Goal: Task Accomplishment & Management: Complete application form

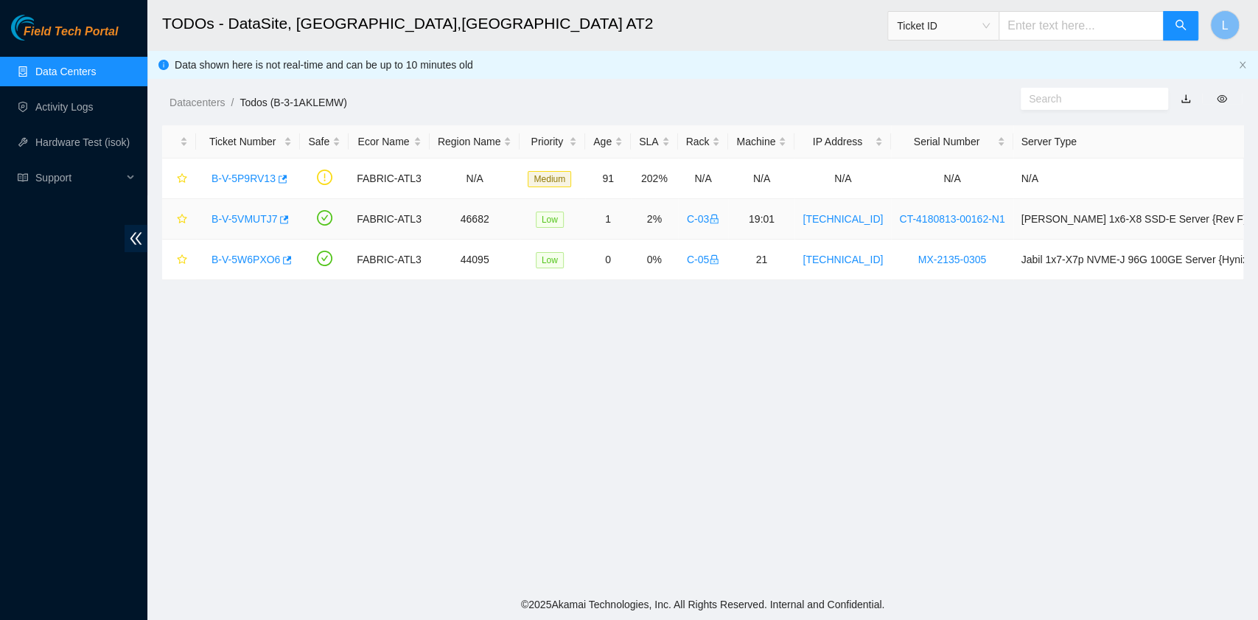
click at [245, 220] on link "B-V-5VMUTJ7" at bounding box center [244, 219] width 66 height 12
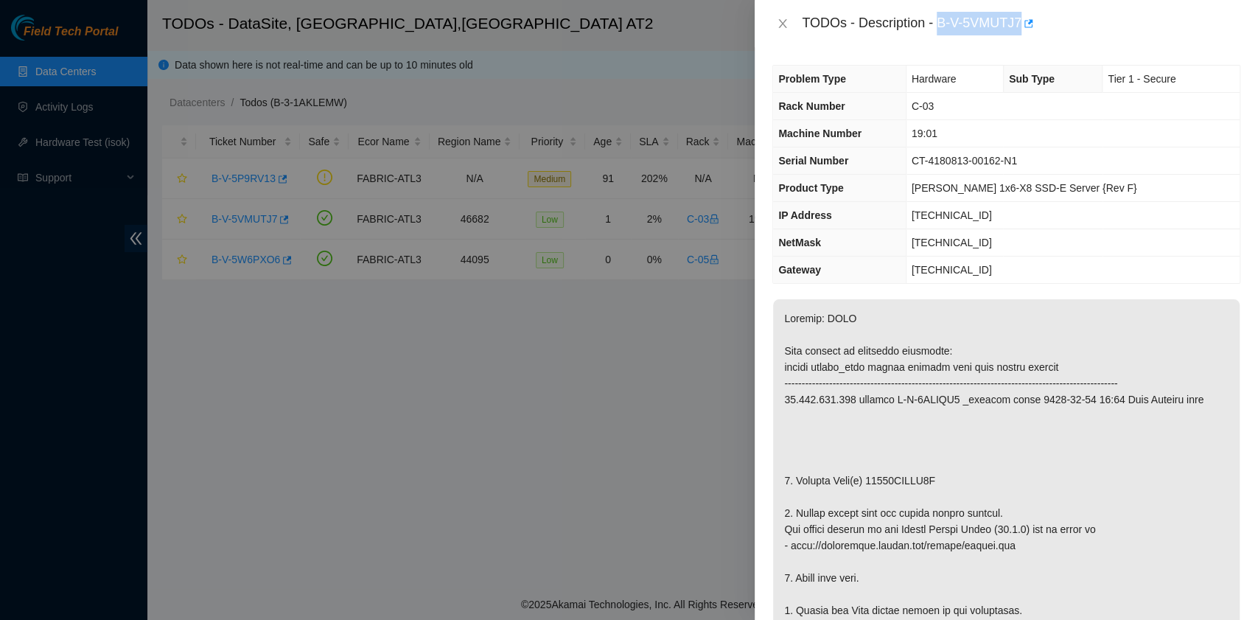
drag, startPoint x: 940, startPoint y: 27, endPoint x: 1019, endPoint y: 27, distance: 78.8
click at [1019, 27] on div "TODOs - Description - B-V-5VMUTJ7" at bounding box center [1021, 24] width 438 height 24
copy div "B-V-5VMUTJ7"
drag, startPoint x: 797, startPoint y: 475, endPoint x: 934, endPoint y: 478, distance: 137.8
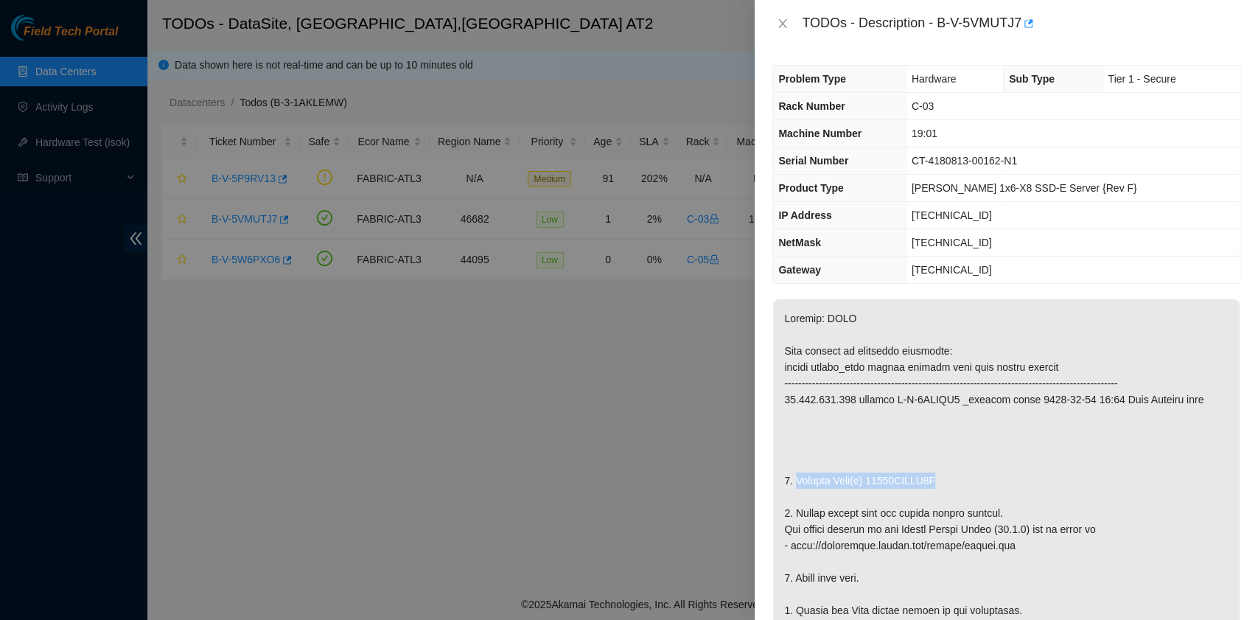
copy p "Replace Disk(s) 18241CEEBA4B"
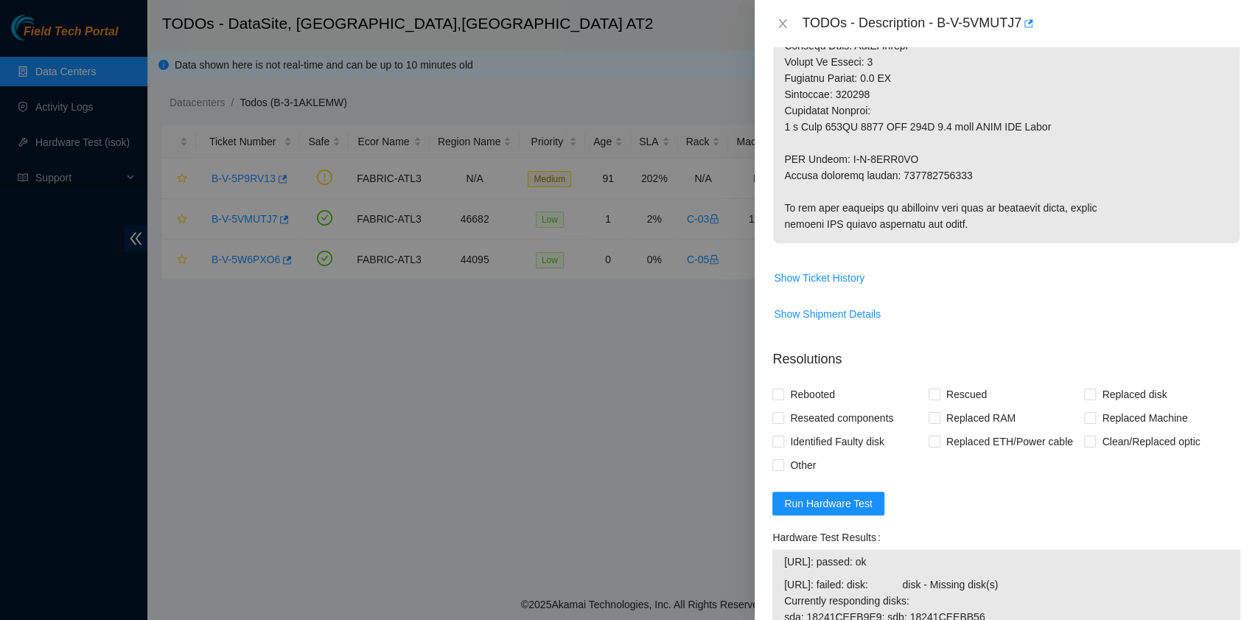
scroll to position [982, 0]
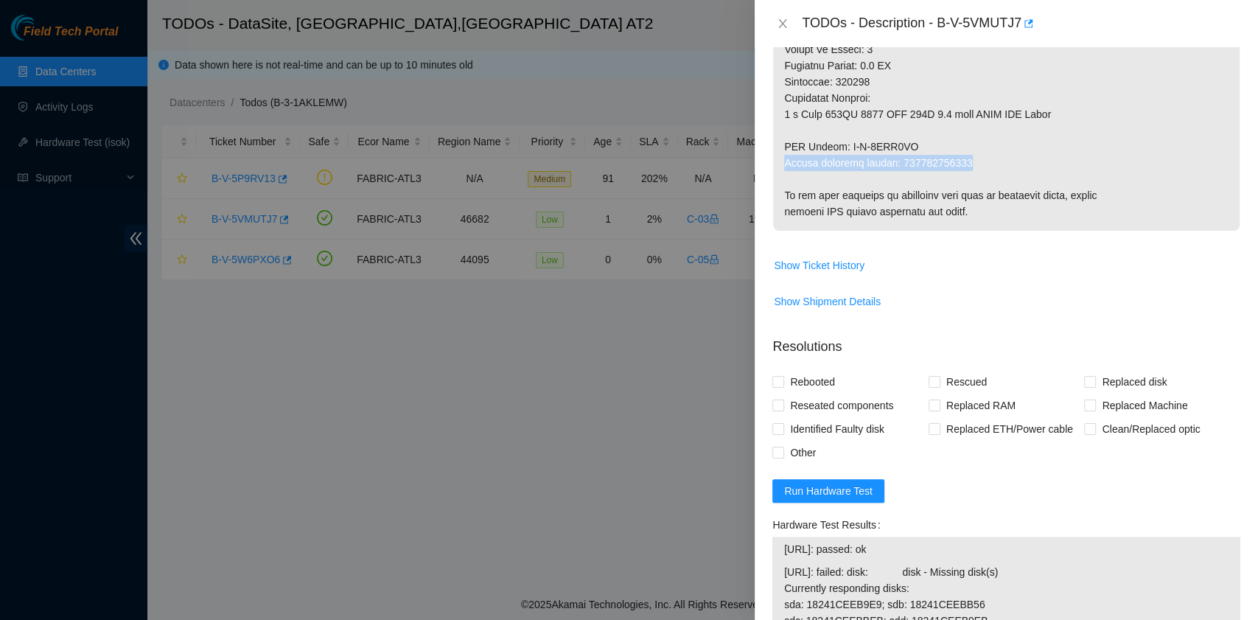
drag, startPoint x: 784, startPoint y: 160, endPoint x: 971, endPoint y: 165, distance: 187.2
copy p "Return tracking number: 463470058281"
click at [826, 379] on span "Rebooted" at bounding box center [812, 382] width 57 height 24
click at [783, 379] on input "Rebooted" at bounding box center [777, 381] width 10 height 10
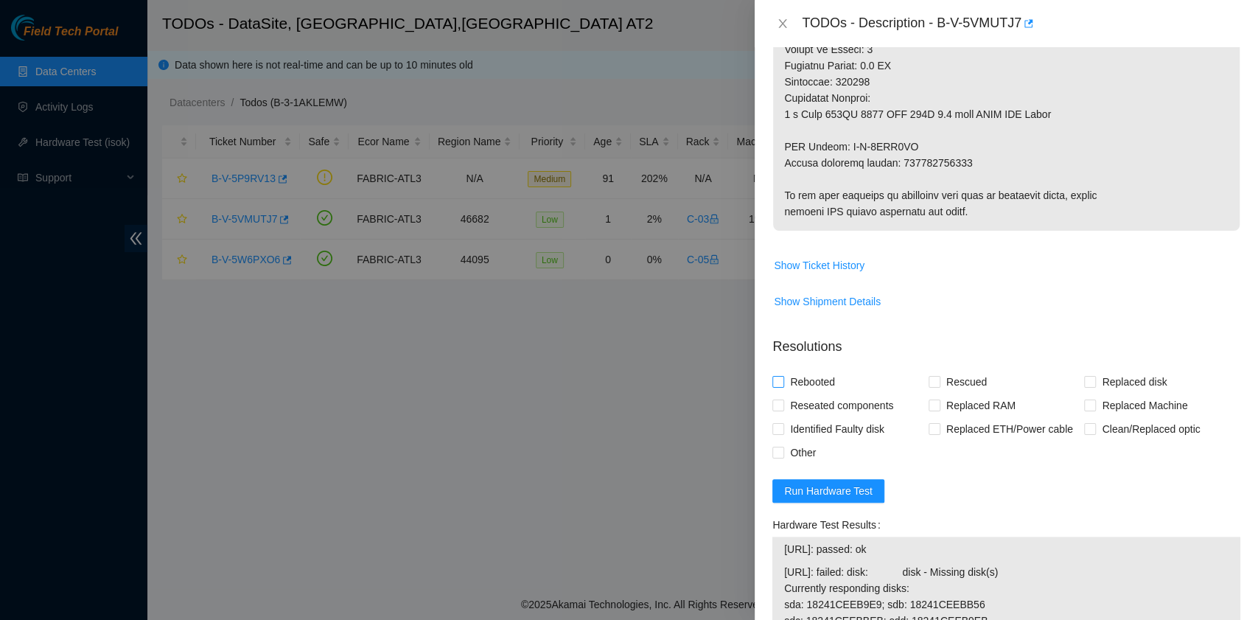
checkbox input "true"
click at [944, 383] on span "Rescued" at bounding box center [966, 382] width 52 height 24
click at [939, 383] on input "Rescued" at bounding box center [933, 381] width 10 height 10
checkbox input "true"
click at [1084, 382] on input "Replaced disk" at bounding box center [1089, 381] width 10 height 10
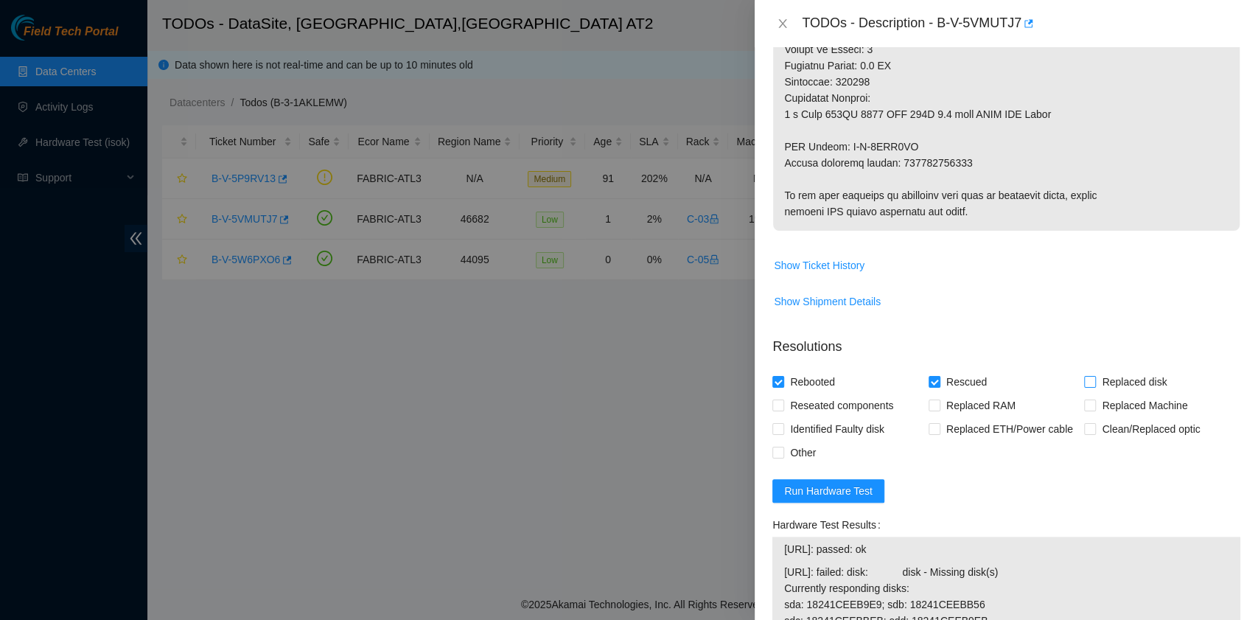
checkbox input "true"
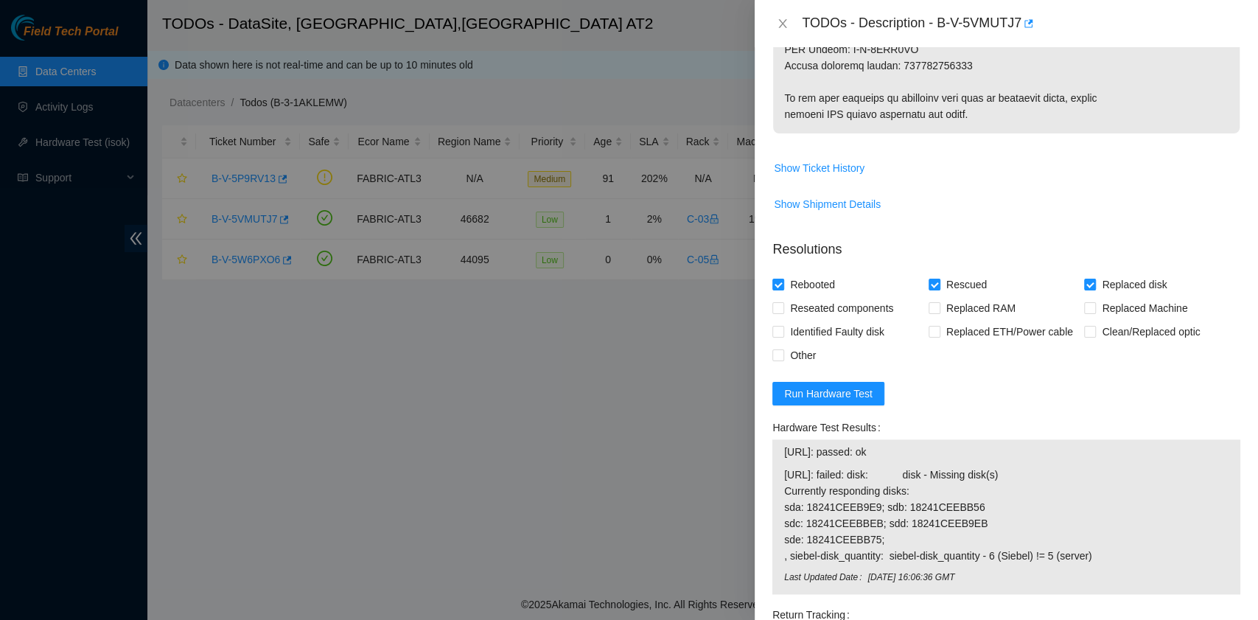
scroll to position [1080, 0]
click at [864, 391] on span "Run Hardware Test" at bounding box center [828, 393] width 88 height 16
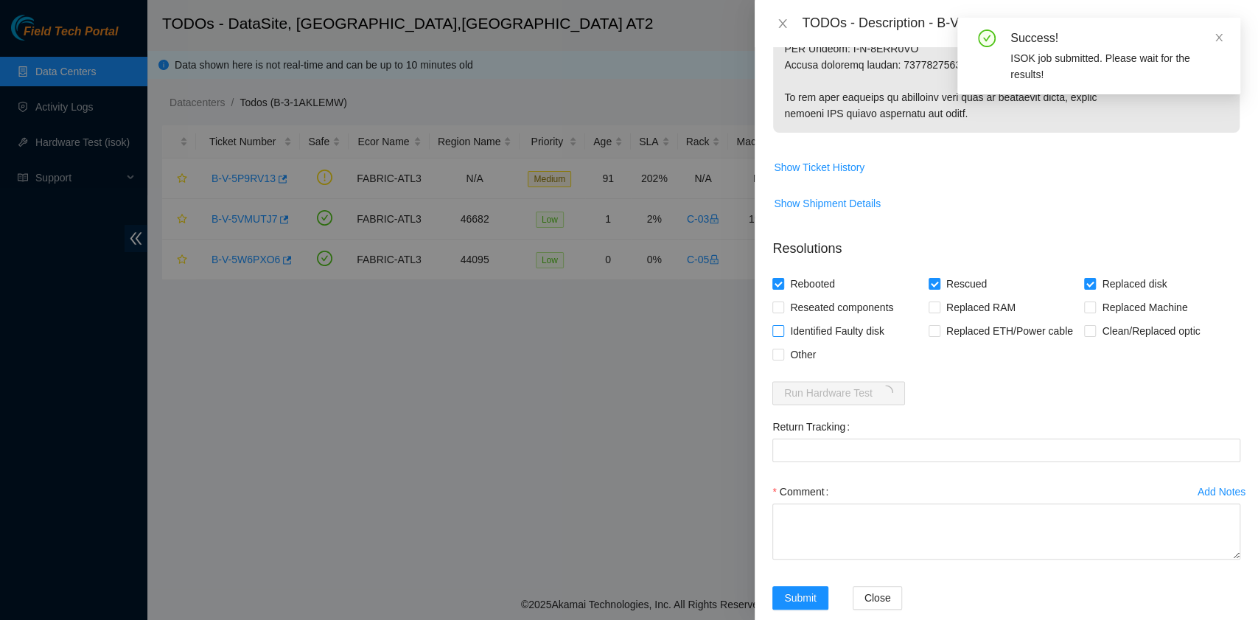
scroll to position [1102, 0]
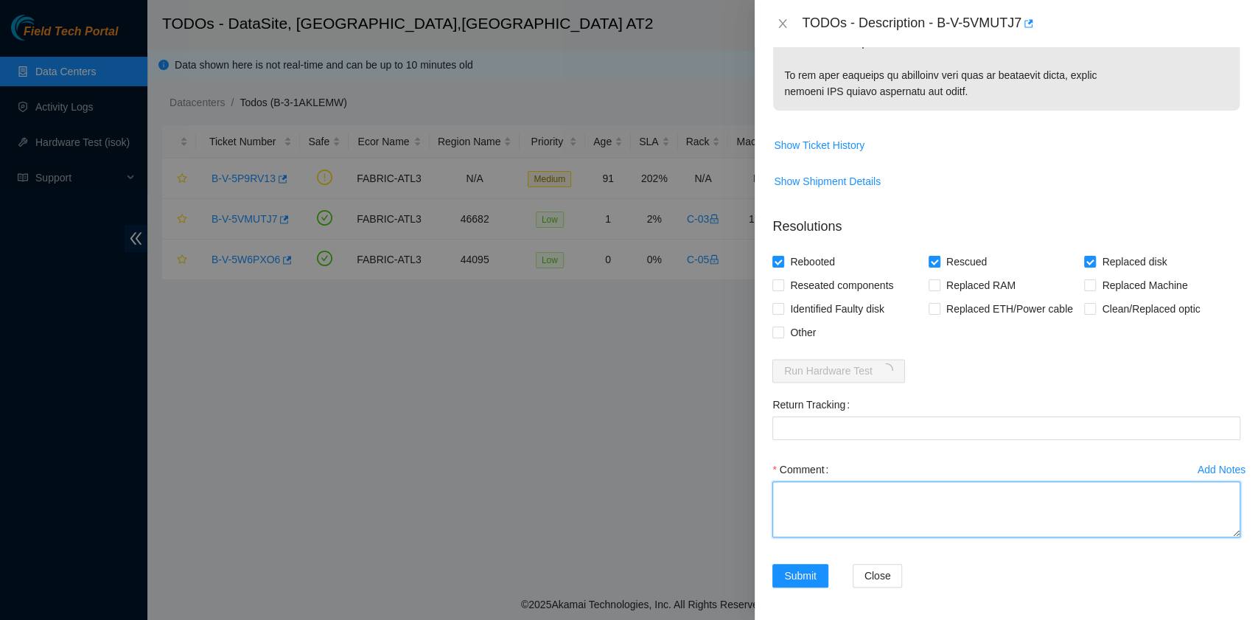
click at [852, 494] on textarea "Comment" at bounding box center [1006, 509] width 468 height 56
paste textarea "B-V-5VMUTJ7 rack# C-03 machine# 19:01 ESSL Security rack Replaced disk 18241CEE…"
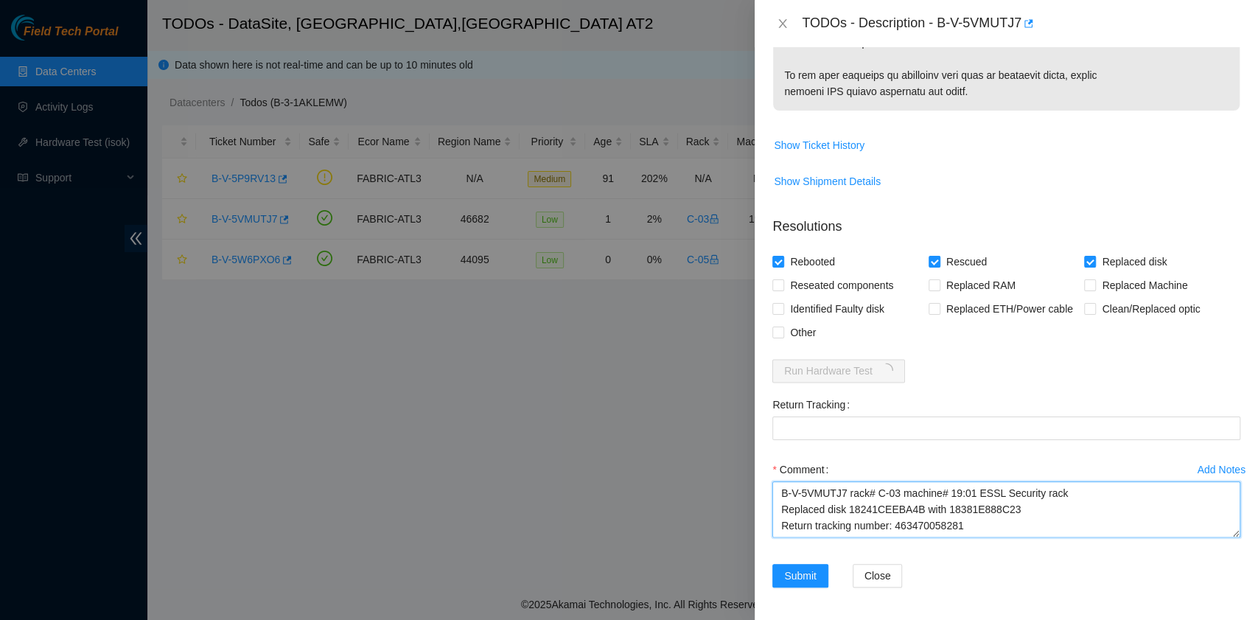
scroll to position [12, 0]
drag, startPoint x: 965, startPoint y: 511, endPoint x: 895, endPoint y: 511, distance: 70.0
click at [895, 511] on textarea "B-V-5VMUTJ7 rack# C-03 machine# 19:01 ESSL Security rack Replaced disk 18241CEE…" at bounding box center [1006, 509] width 468 height 56
type textarea "B-V-5VMUTJ7 rack# C-03 machine# 19:01 ESSL Security rack Replaced disk 18241CEE…"
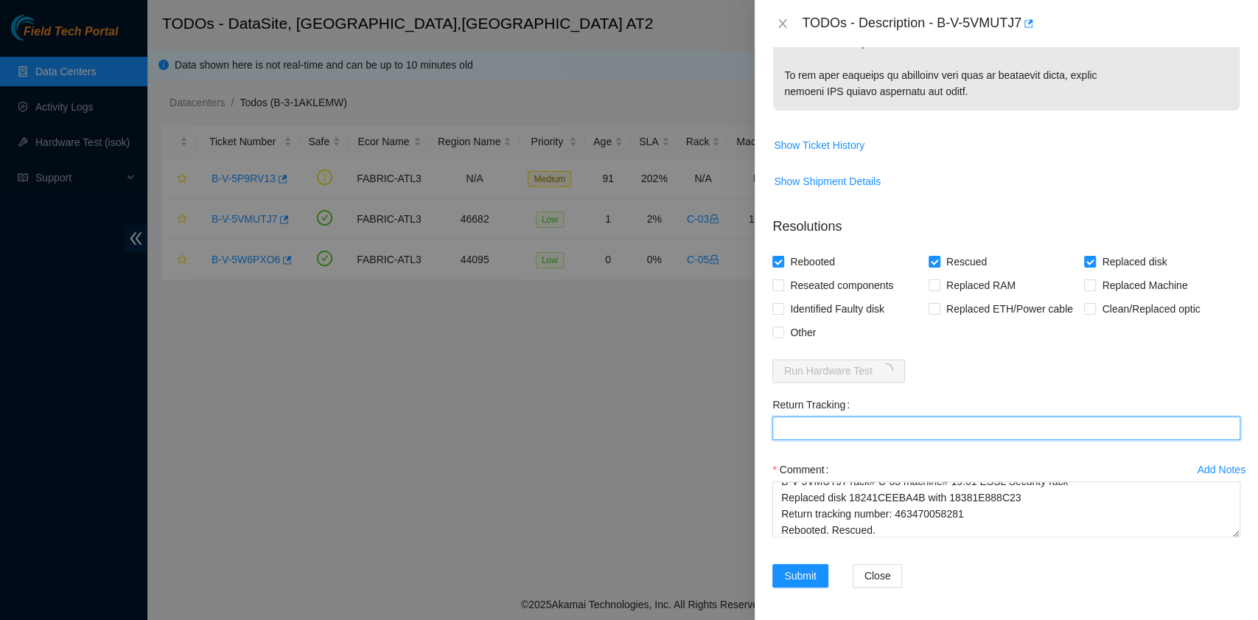
click at [875, 422] on Tracking "Return Tracking" at bounding box center [1006, 428] width 468 height 24
paste Tracking "463470058281"
type Tracking "463470058281"
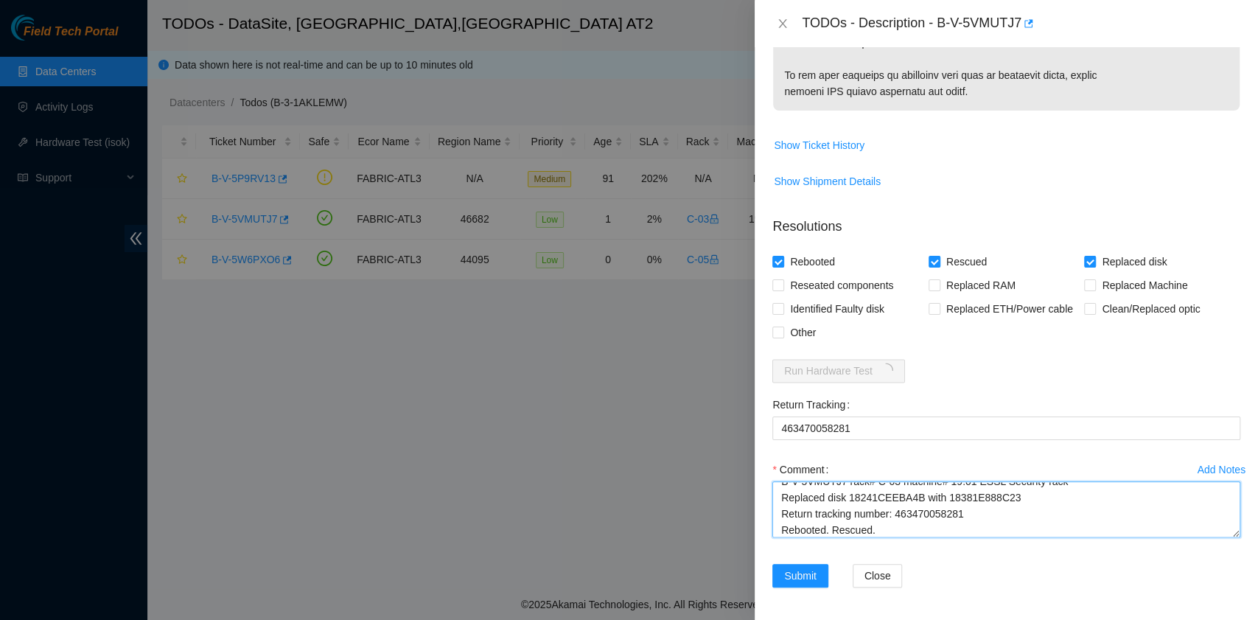
click at [921, 523] on textarea "B-V-5VMUTJ7 rack# C-03 machine# 19:01 ESSL Security rack Replaced disk 18241CEE…" at bounding box center [1006, 509] width 468 height 56
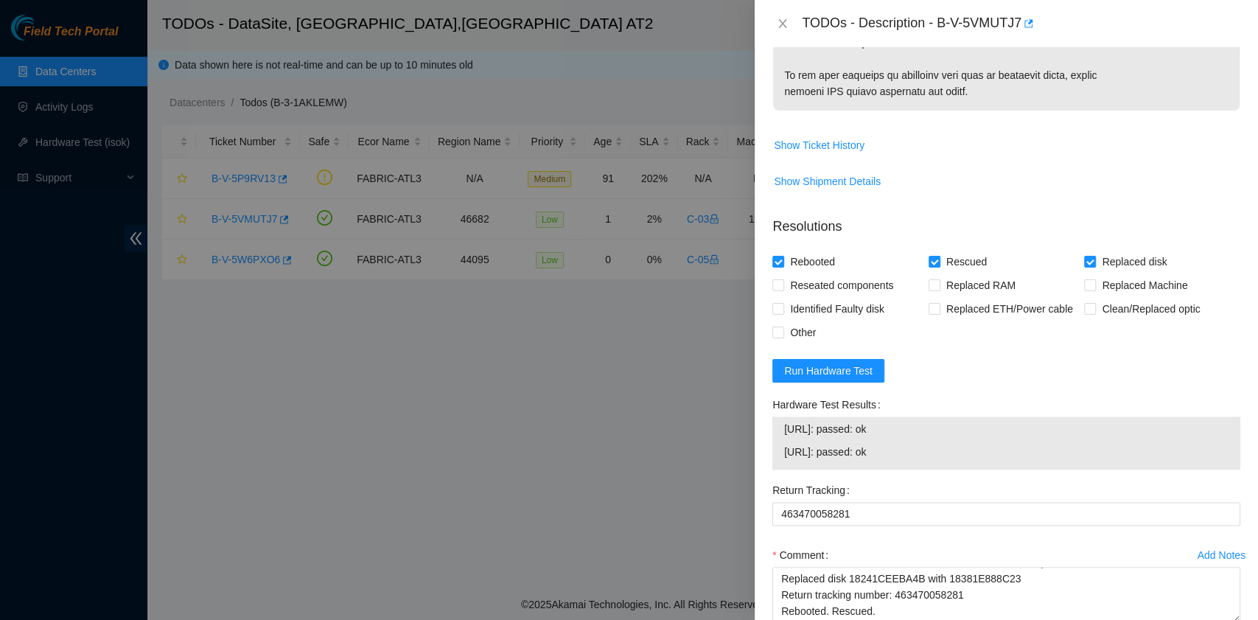
drag, startPoint x: 920, startPoint y: 451, endPoint x: 778, endPoint y: 449, distance: 141.5
click at [778, 449] on div "[URL]: passed: ok [URL]: passed: ok" at bounding box center [1006, 442] width 468 height 53
copy tbody "[URL]: passed: ok [URL]: passed: ok"
click at [818, 607] on textarea "B-V-5VMUTJ7 rack# C-03 machine# 19:01 ESSL Security rack Replaced disk 18241CEE…" at bounding box center [1006, 595] width 468 height 56
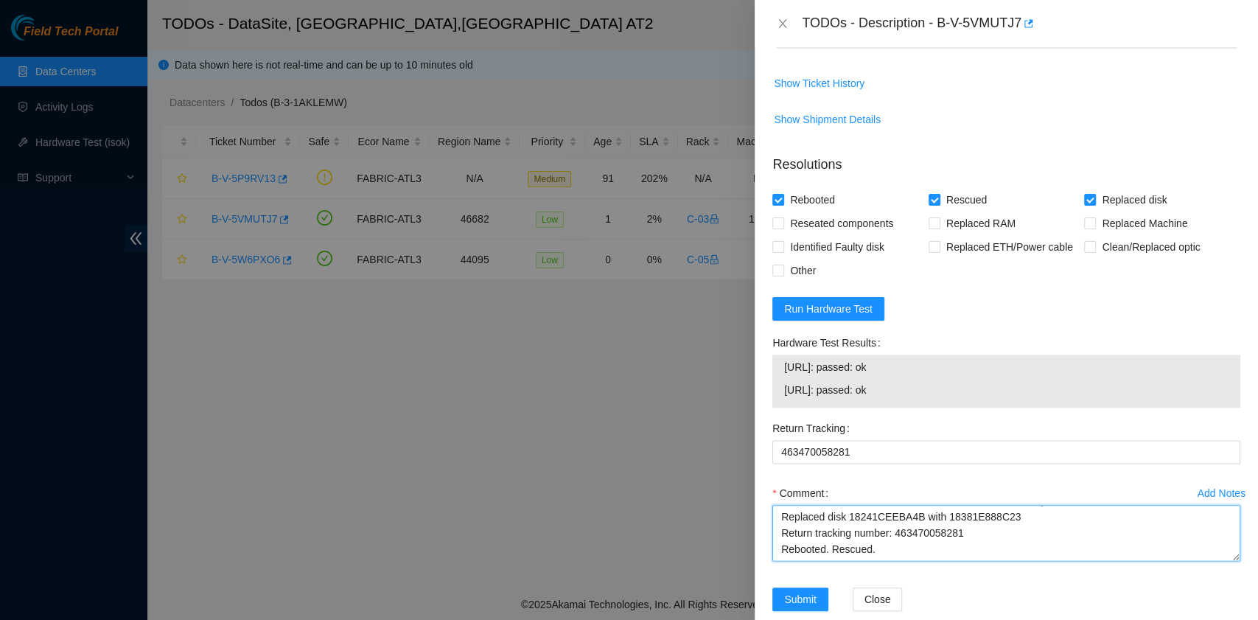
scroll to position [1188, 0]
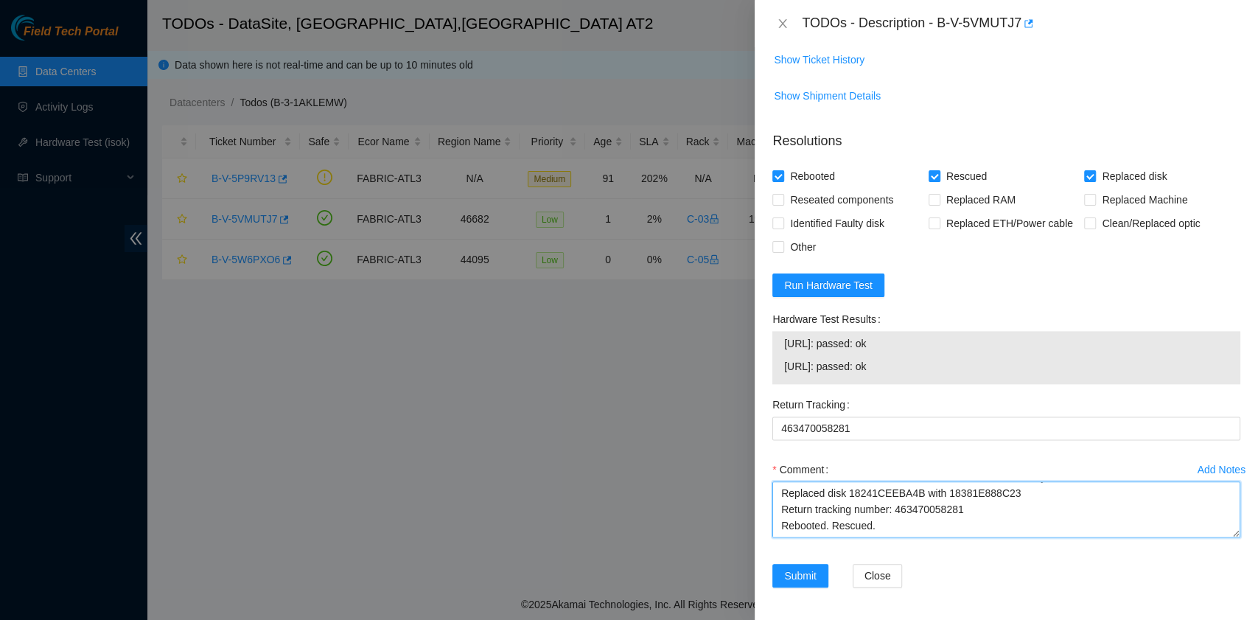
paste textarea "[URL]: passed: ok [URL]: passed: ok"
type textarea "B-V-5VMUTJ7 rack# C-03 machine# 19:01 ESSL Security rack Replaced disk 18241CEE…"
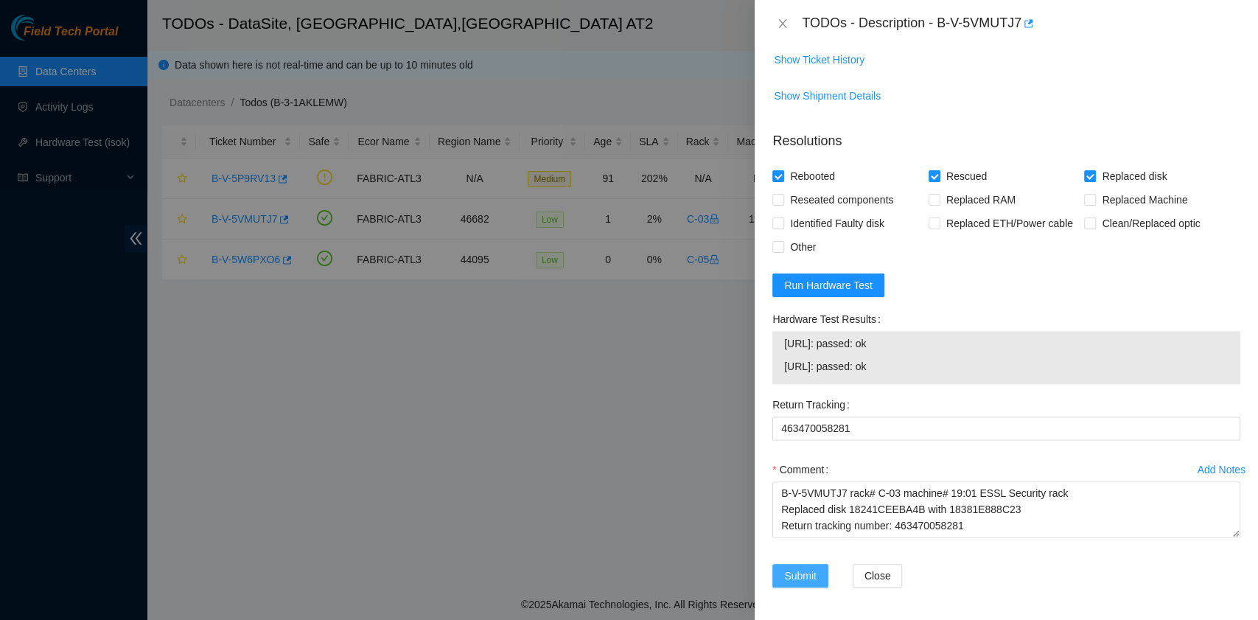
click at [797, 575] on span "Submit" at bounding box center [800, 575] width 32 height 16
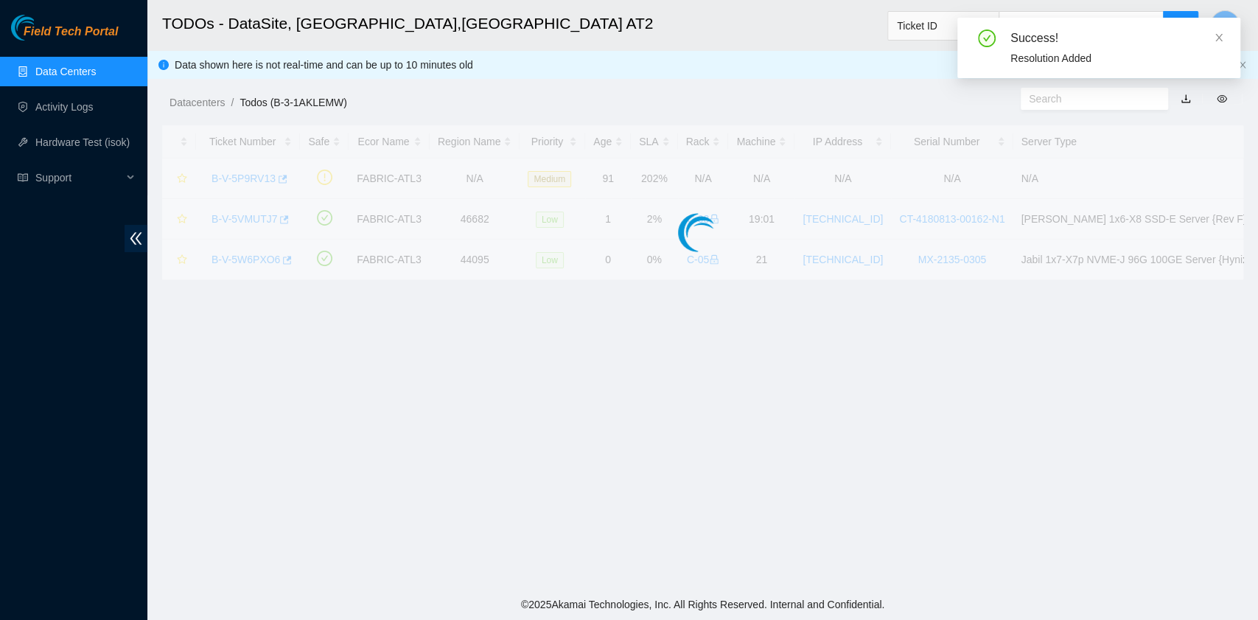
scroll to position [334, 0]
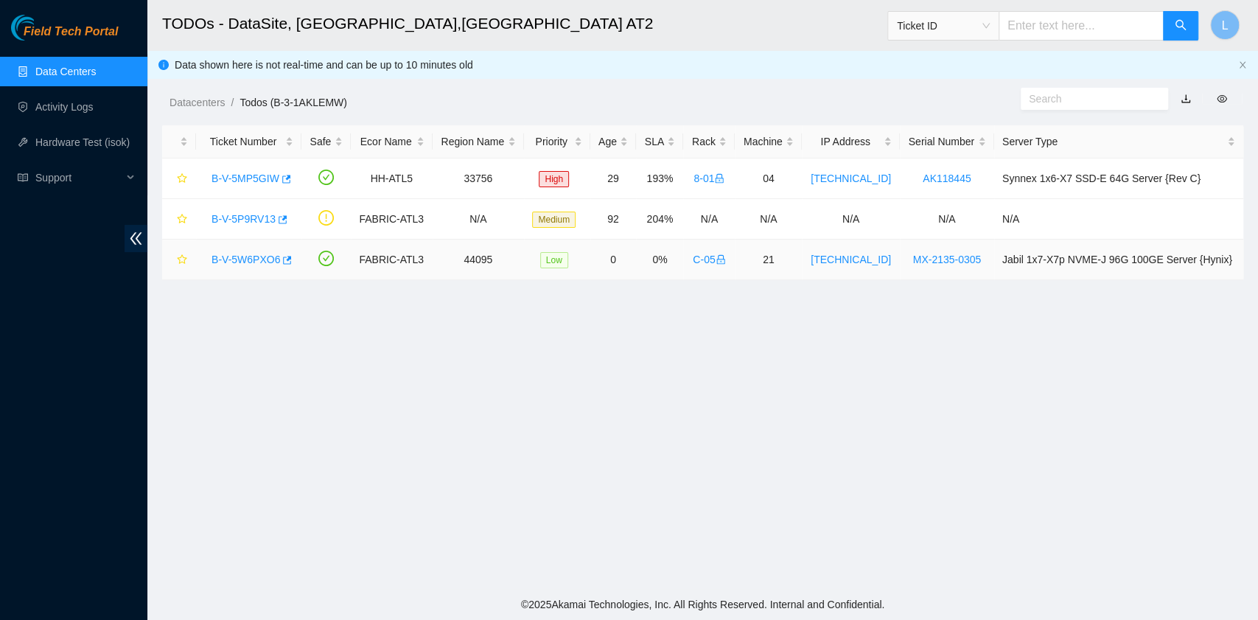
click at [249, 260] on link "B-V-5W6PXO6" at bounding box center [245, 259] width 69 height 12
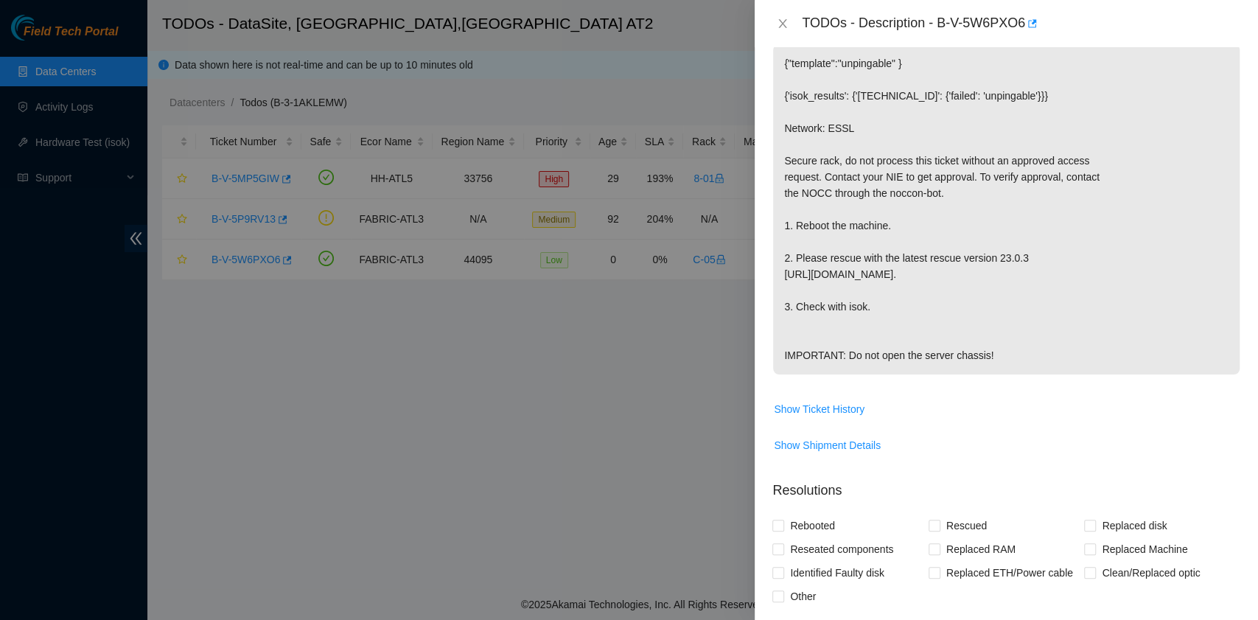
scroll to position [0, 0]
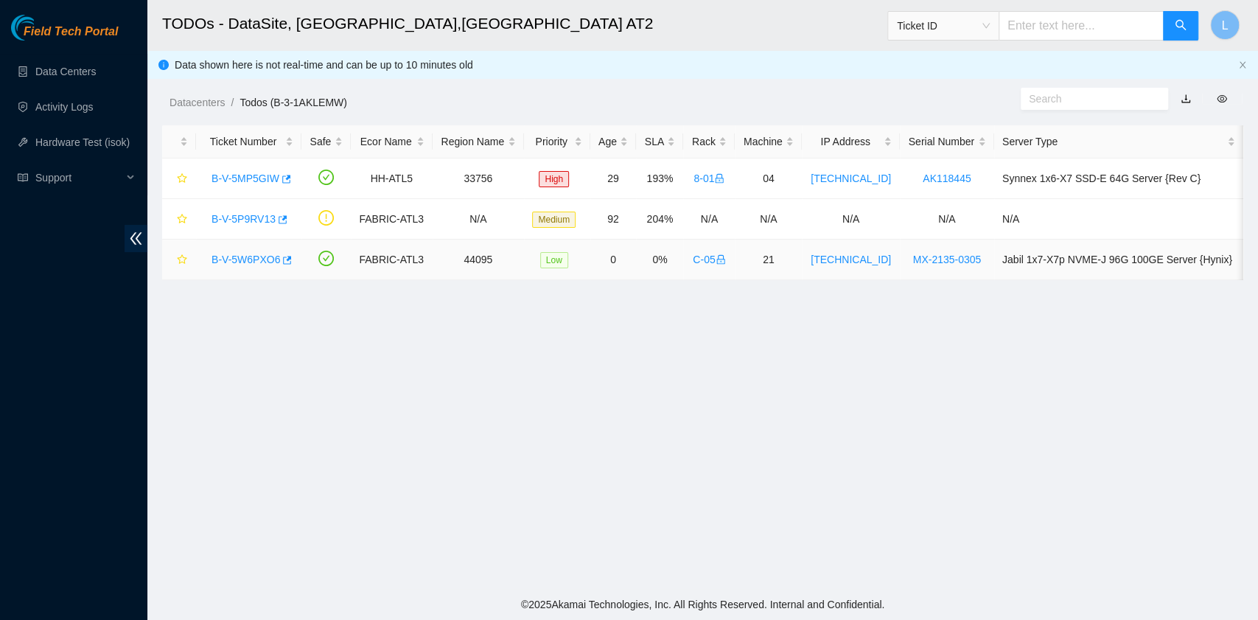
click at [243, 253] on link "B-V-5W6PXO6" at bounding box center [245, 259] width 69 height 12
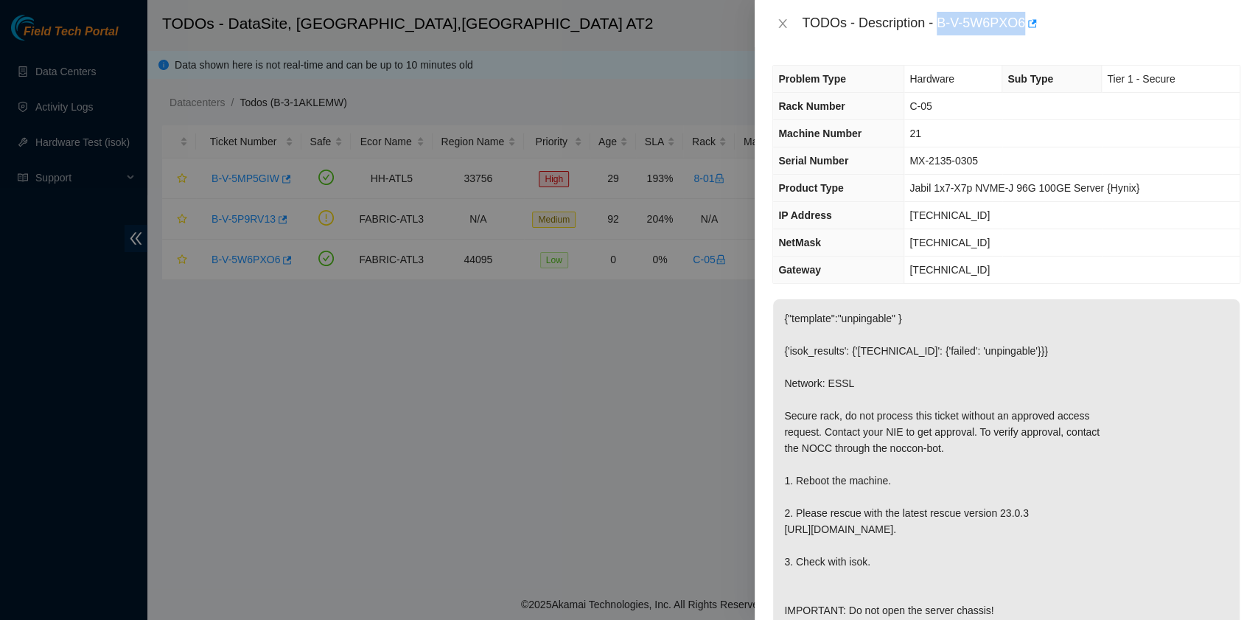
drag, startPoint x: 940, startPoint y: 27, endPoint x: 1021, endPoint y: 27, distance: 81.1
click at [1021, 27] on div "TODOs - Description - B-V-5W6PXO6" at bounding box center [1021, 24] width 438 height 24
copy div "B-V-5W6PXO6"
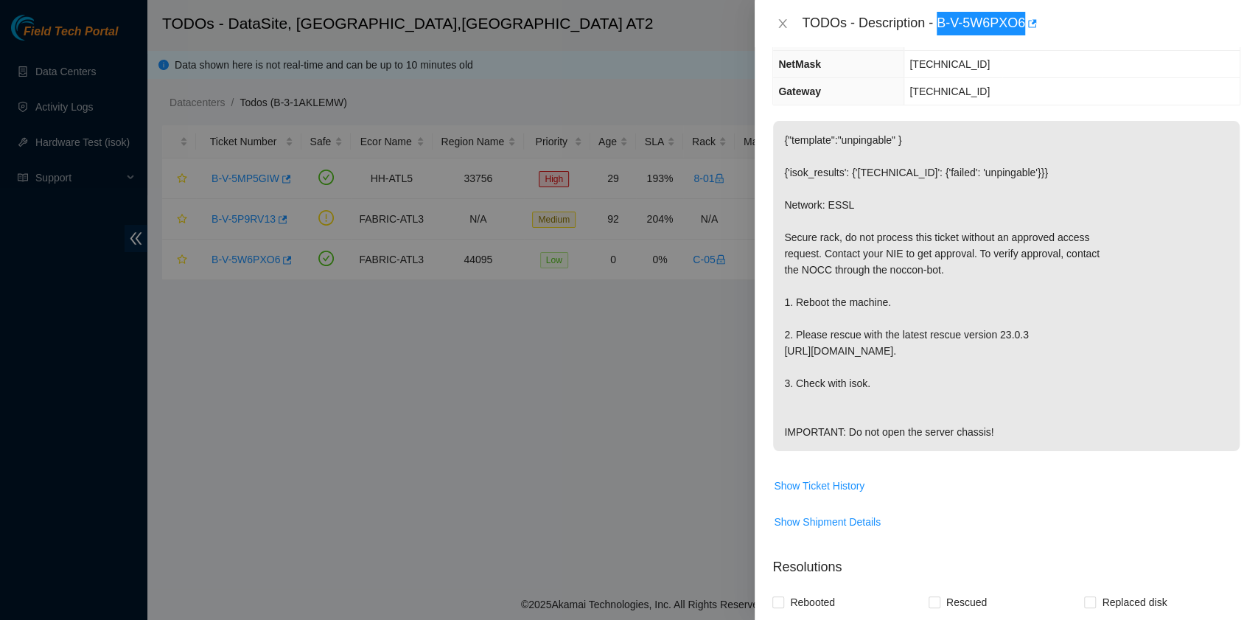
scroll to position [551, 0]
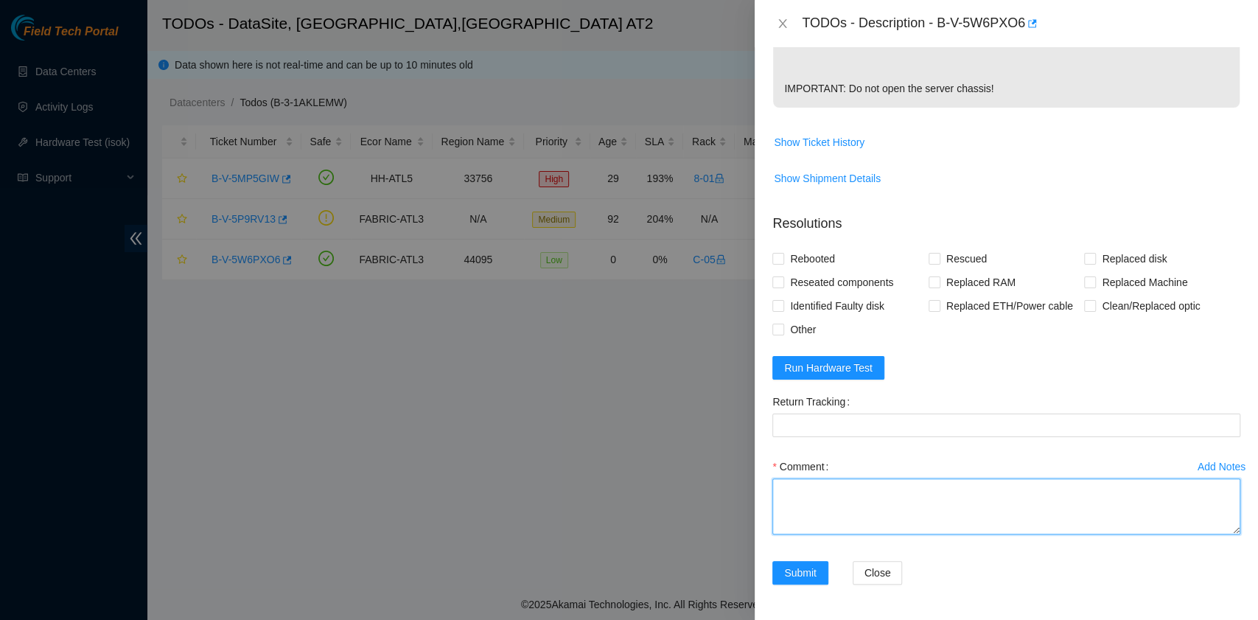
click at [878, 511] on textarea "Comment" at bounding box center [1006, 506] width 468 height 56
paste textarea "B-V-5W6PXO6 rack# C-05 machine# 21 ESSL Security rack Rebooted. Rescued."
type textarea "B-V-5W6PXO6 rack# C-05 machine# 21 ESSL Security rack Rebooted. Rescued."
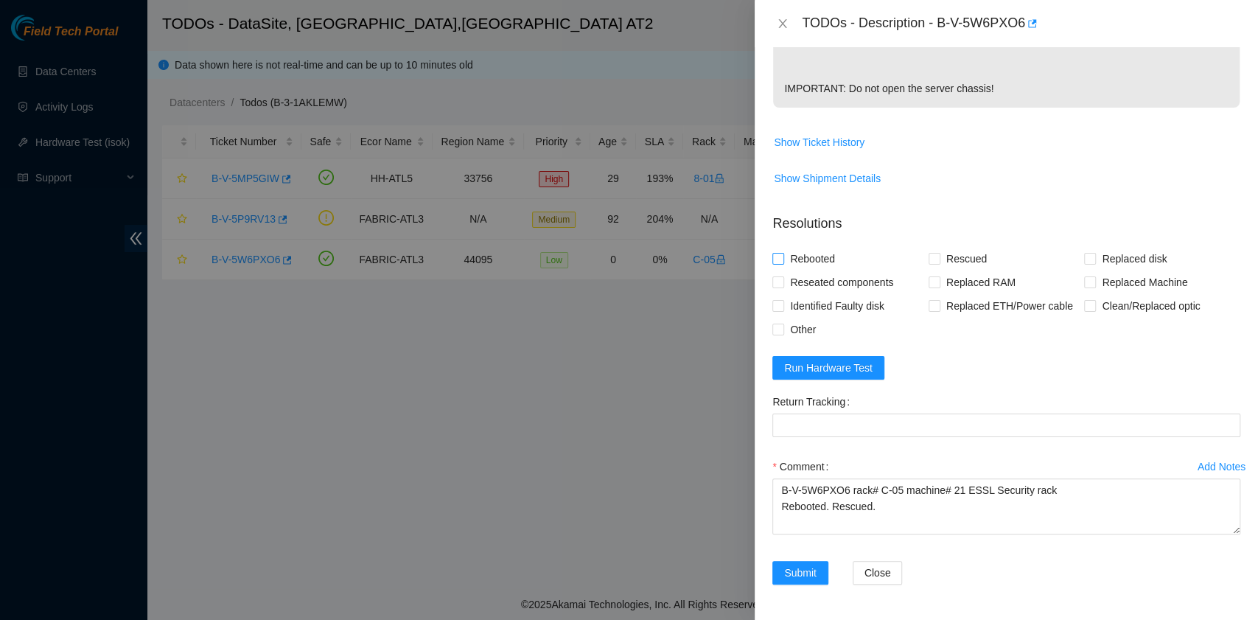
click at [814, 253] on span "Rebooted" at bounding box center [812, 259] width 57 height 24
click at [783, 253] on input "Rebooted" at bounding box center [777, 258] width 10 height 10
checkbox input "true"
click at [928, 263] on input "Rescued" at bounding box center [933, 258] width 10 height 10
checkbox input "true"
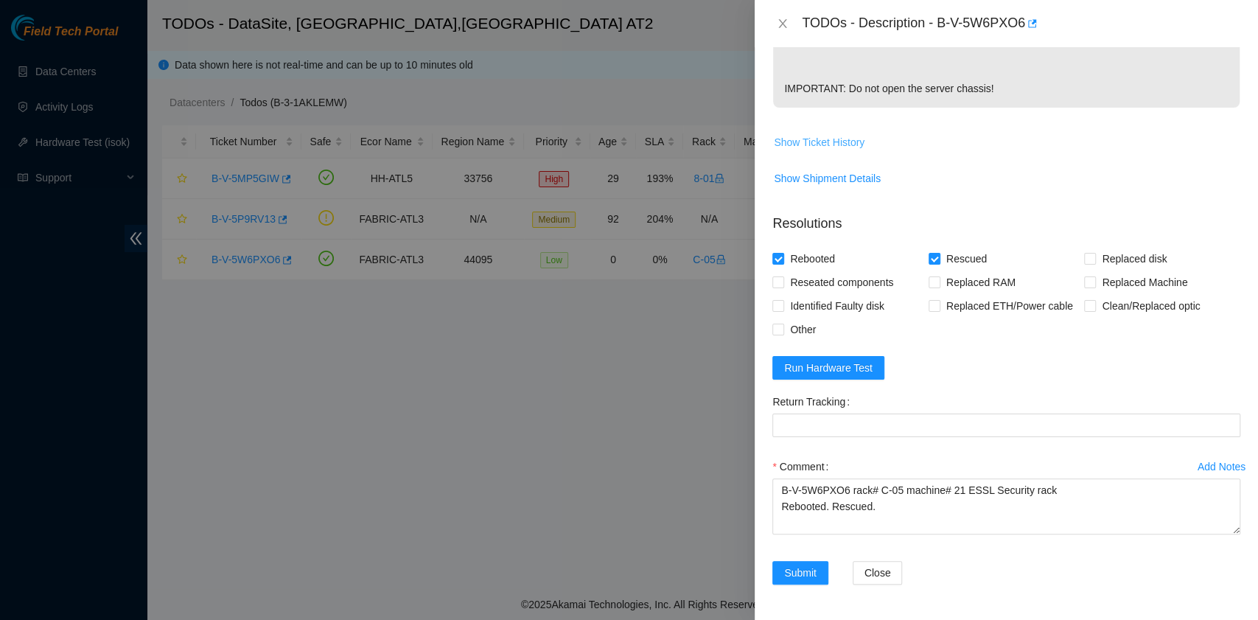
click at [853, 141] on span "Show Ticket History" at bounding box center [819, 142] width 91 height 16
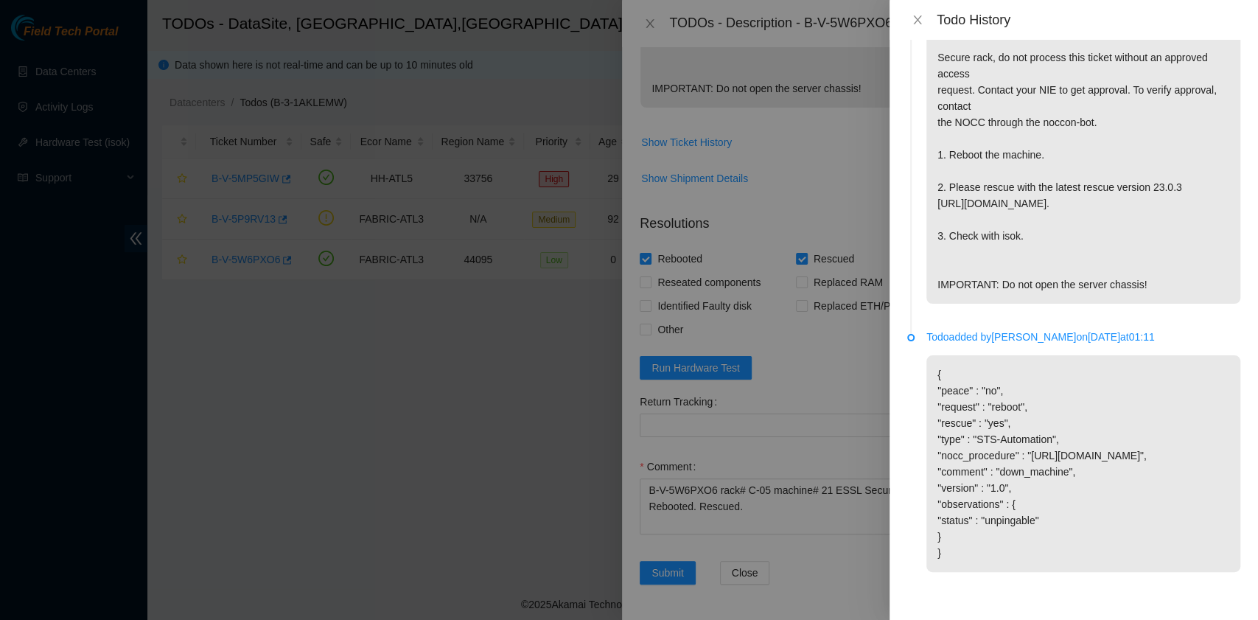
scroll to position [186, 0]
click at [919, 15] on icon "close" at bounding box center [918, 20] width 12 height 12
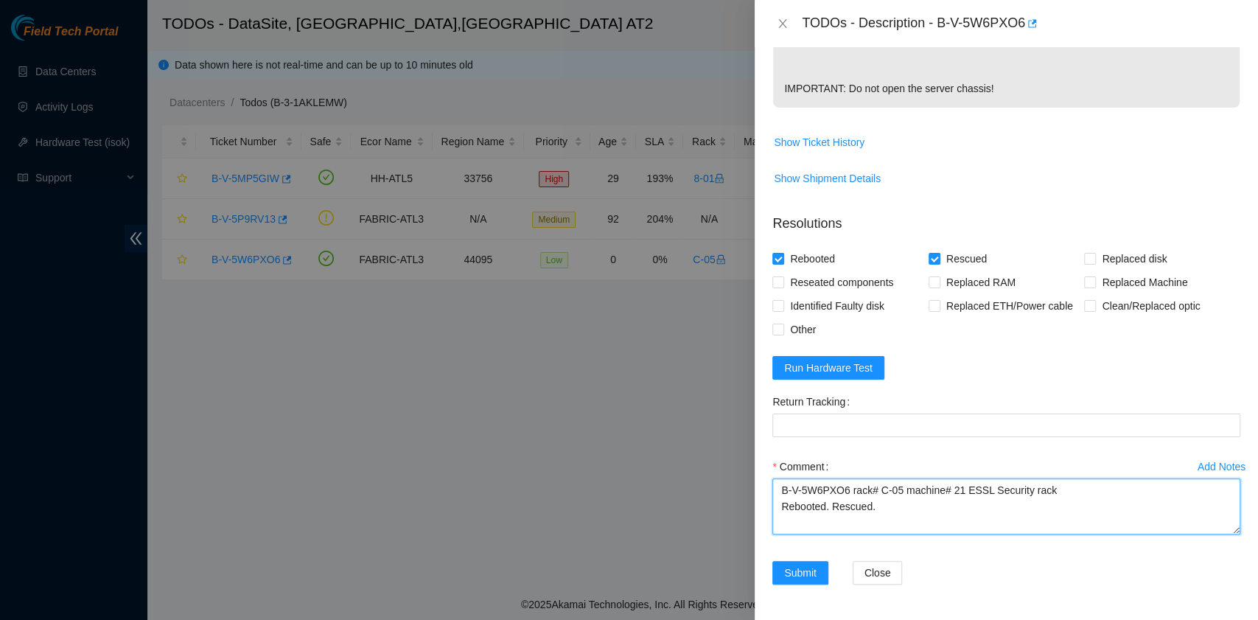
click at [853, 526] on textarea "B-V-5W6PXO6 rack# C-05 machine# 21 ESSL Security rack Rebooted. Rescued." at bounding box center [1006, 506] width 468 height 56
click at [812, 523] on textarea "B-V-5W6PXO6 rack# C-05 machine# 21 ESSL Security rack Rebooted. Rescued." at bounding box center [1006, 506] width 468 height 56
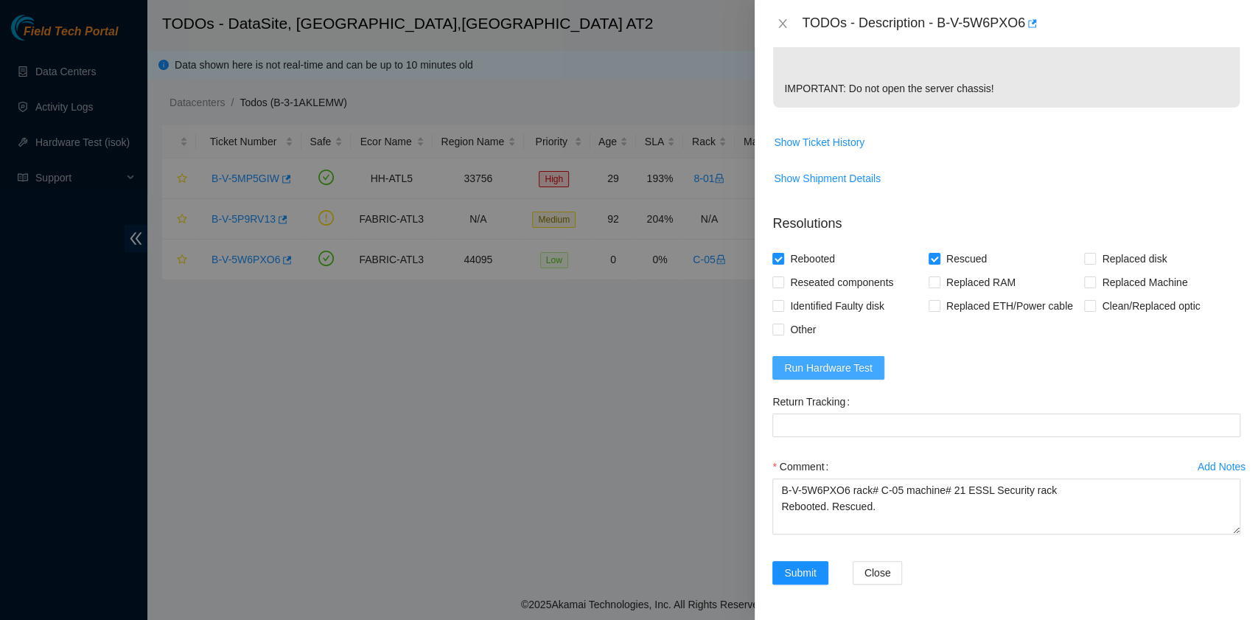
click at [853, 368] on span "Run Hardware Test" at bounding box center [828, 368] width 88 height 16
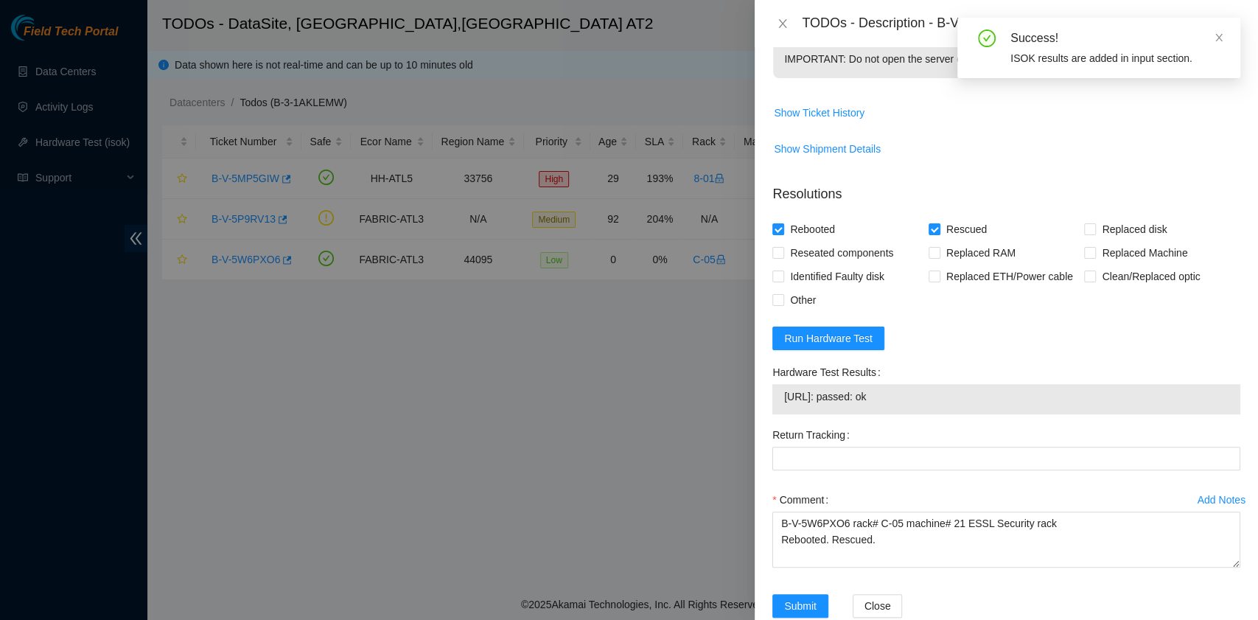
drag, startPoint x: 909, startPoint y: 430, endPoint x: 777, endPoint y: 431, distance: 132.6
click at [777, 414] on div "23.219.171.24: passed: ok" at bounding box center [1006, 399] width 468 height 30
copy tbody "23.219.171.24: passed: ok"
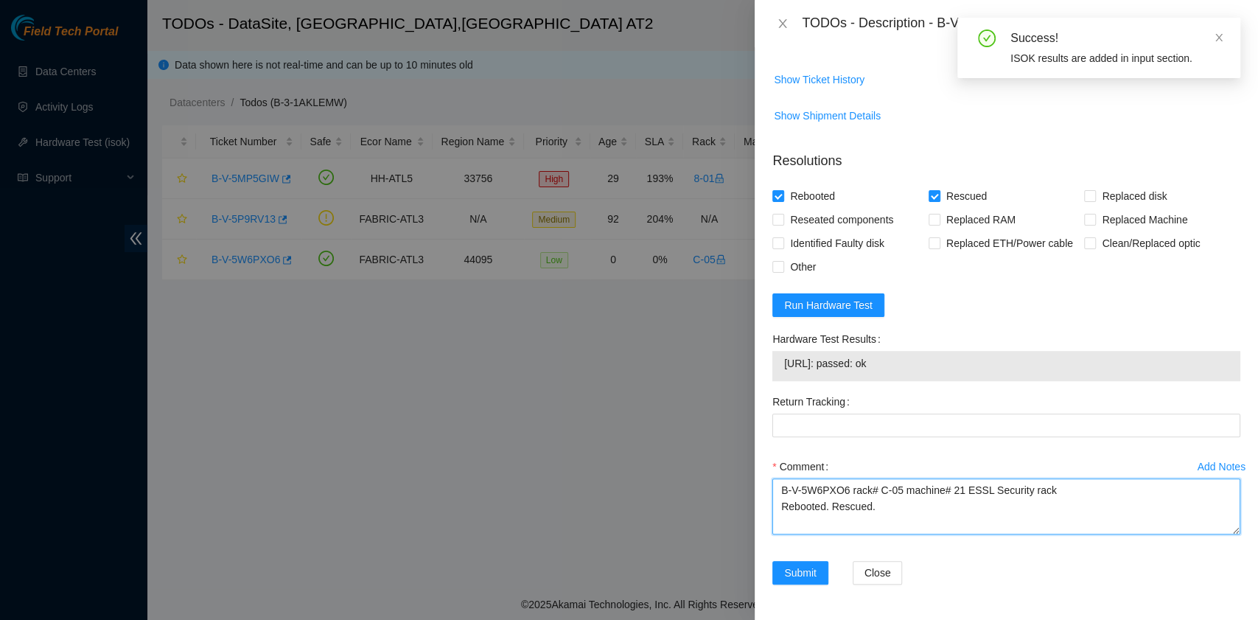
click at [827, 527] on textarea "B-V-5W6PXO6 rack# C-05 machine# 21 ESSL Security rack Rebooted. Rescued." at bounding box center [1006, 506] width 468 height 56
paste textarea "23.219.171.24: passed: ok"
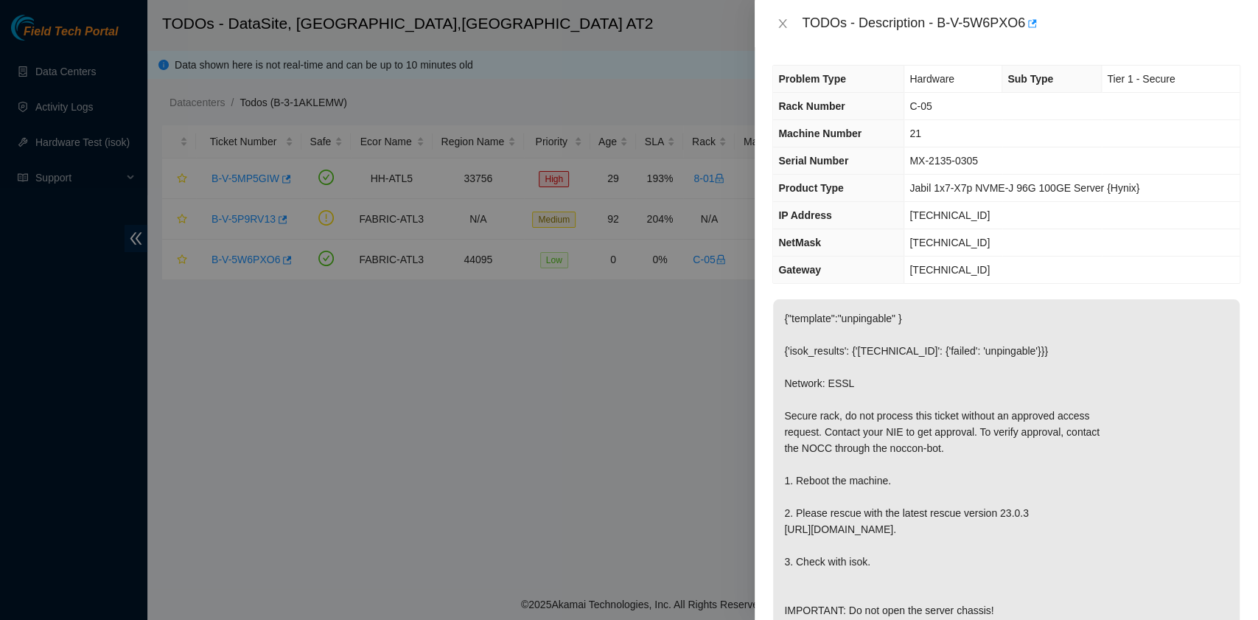
scroll to position [196, 0]
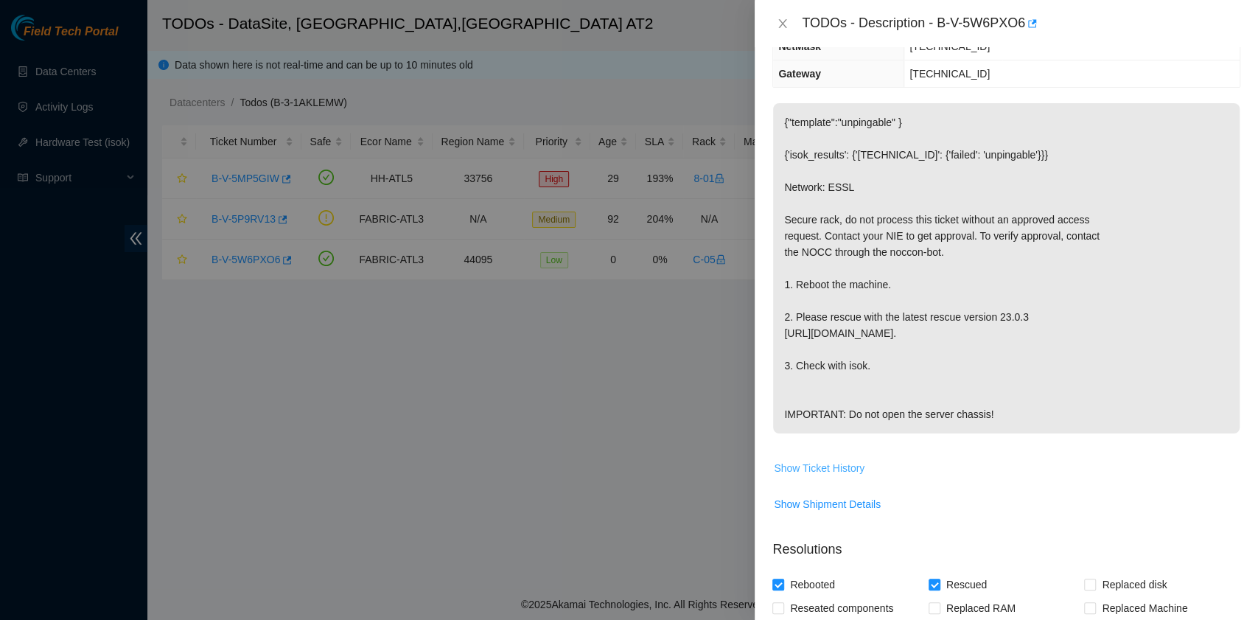
type textarea "B-V-5W6PXO6 rack# C-05 machine# 21 ESSL Security rack Rebooted. Rescued. 23.219…"
click at [845, 476] on span "Show Ticket History" at bounding box center [819, 468] width 91 height 16
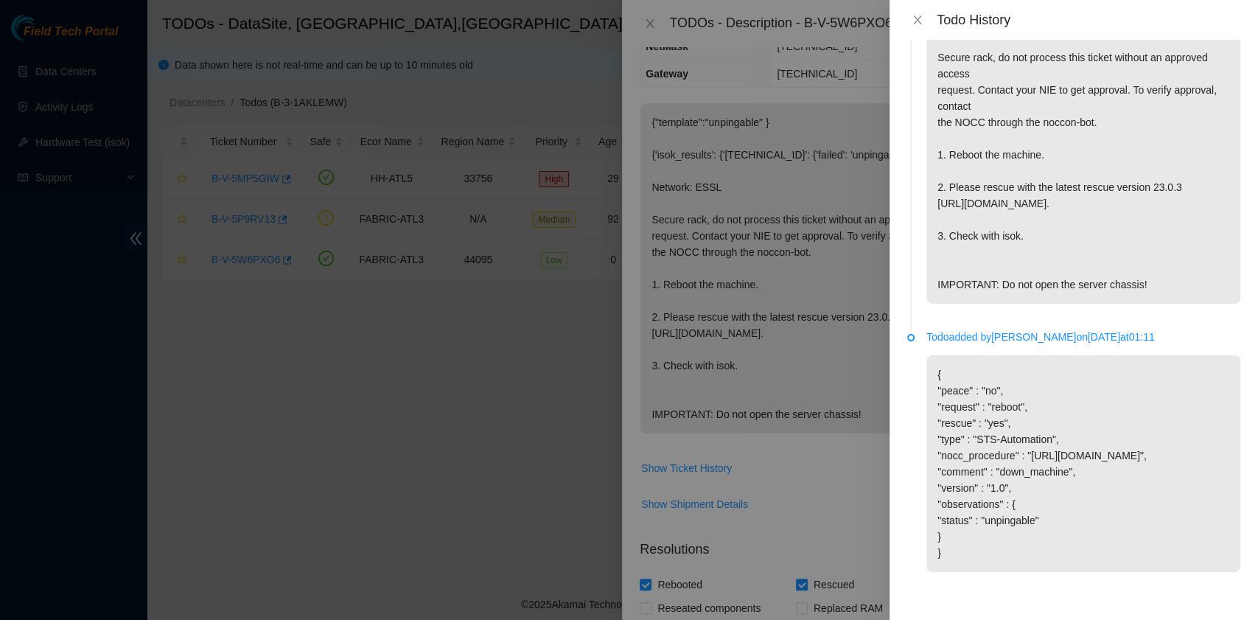
scroll to position [186, 0]
click at [915, 21] on icon "close" at bounding box center [918, 20] width 12 height 12
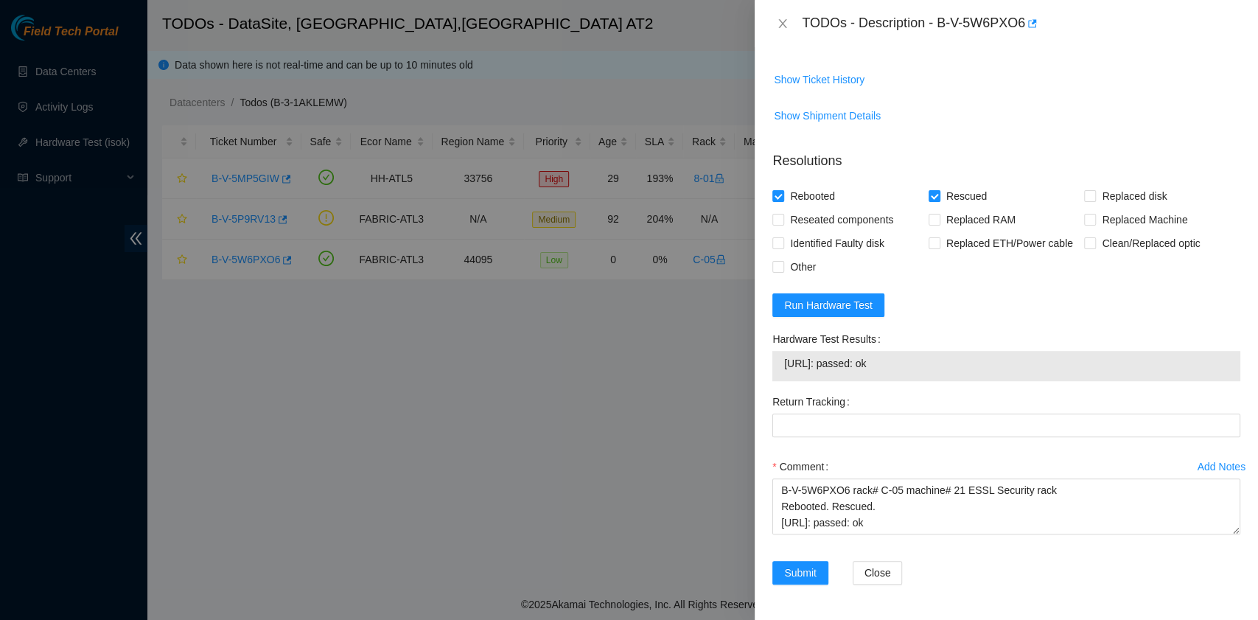
scroll to position [614, 0]
click at [802, 573] on span "Submit" at bounding box center [800, 572] width 32 height 16
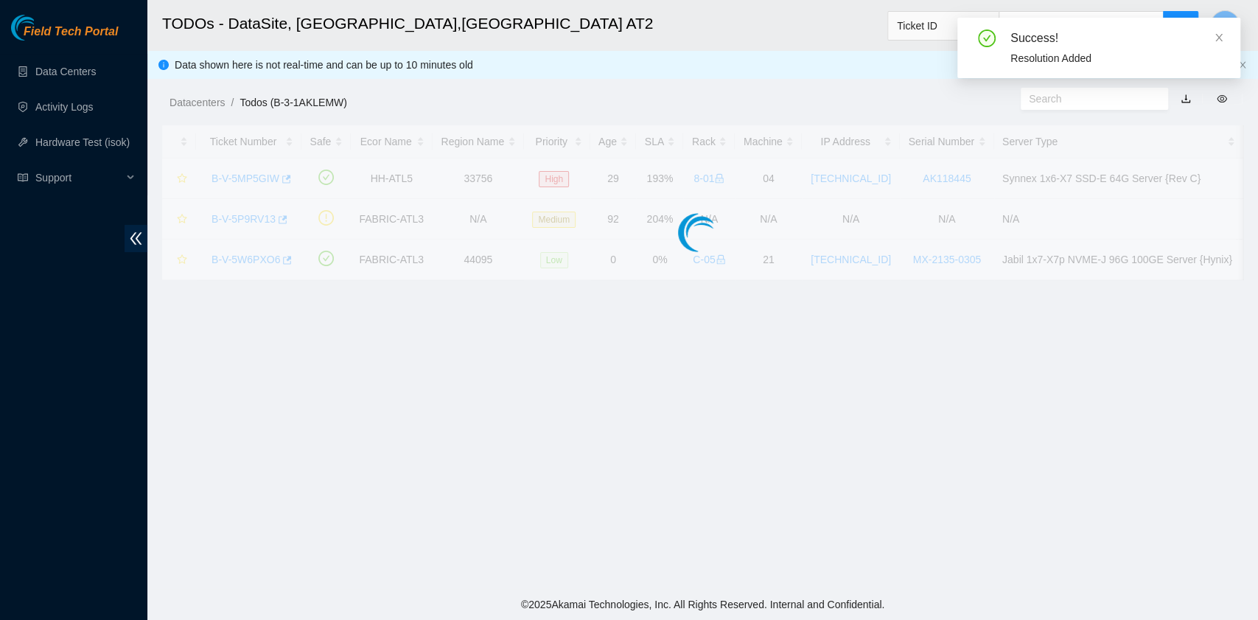
scroll to position [374, 0]
